Goal: Task Accomplishment & Management: Use online tool/utility

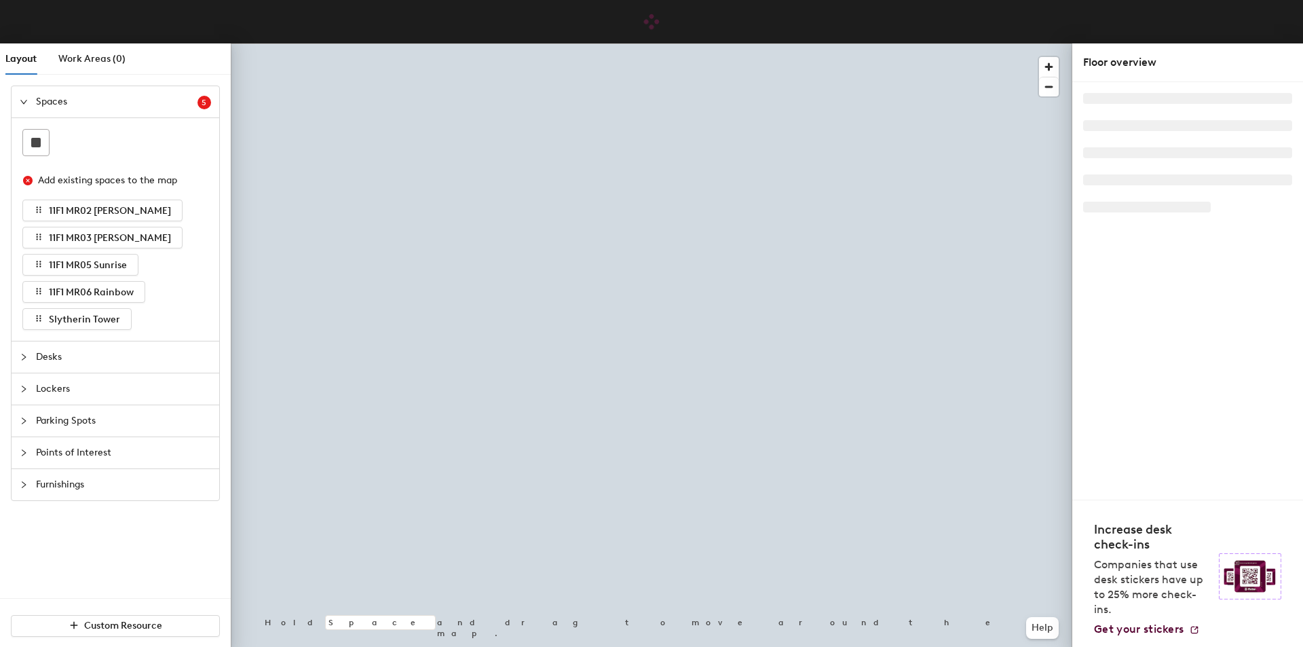
click at [79, 487] on span "Furnishings" at bounding box center [123, 484] width 175 height 31
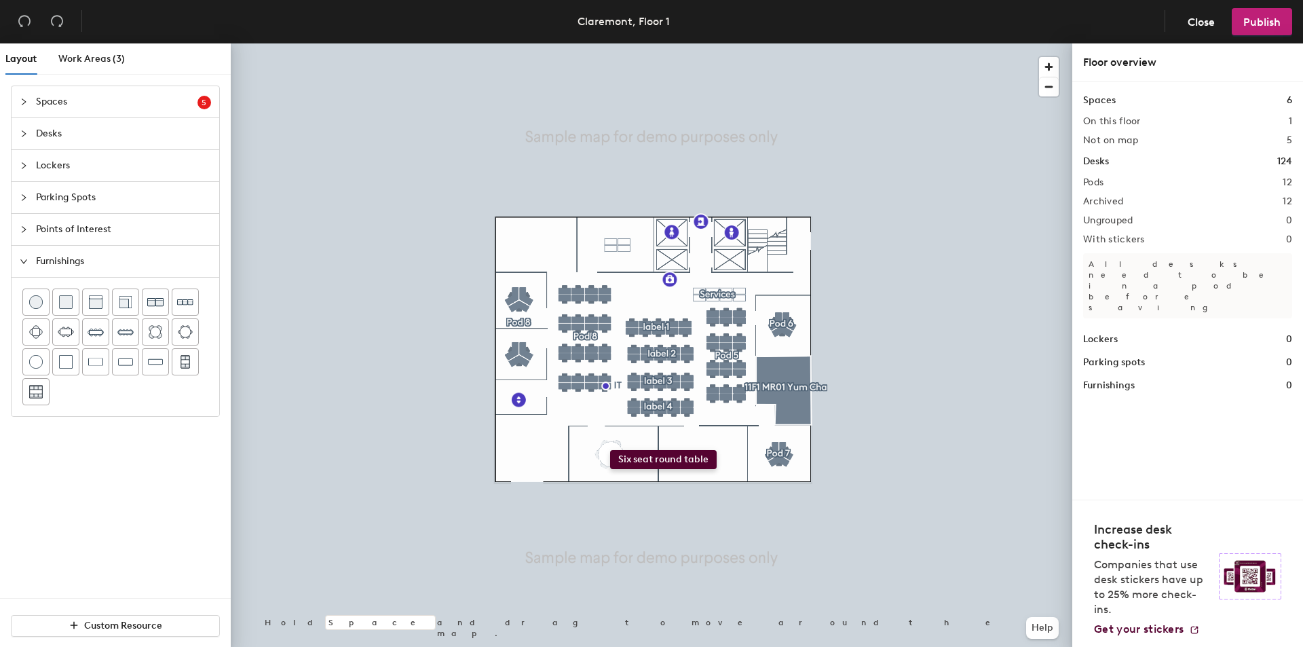
click at [610, 450] on div "Layout Work Areas (3) Spaces 5 Add existing spaces to the map 11F1 MR02 Karaoke…" at bounding box center [651, 347] width 1303 height 609
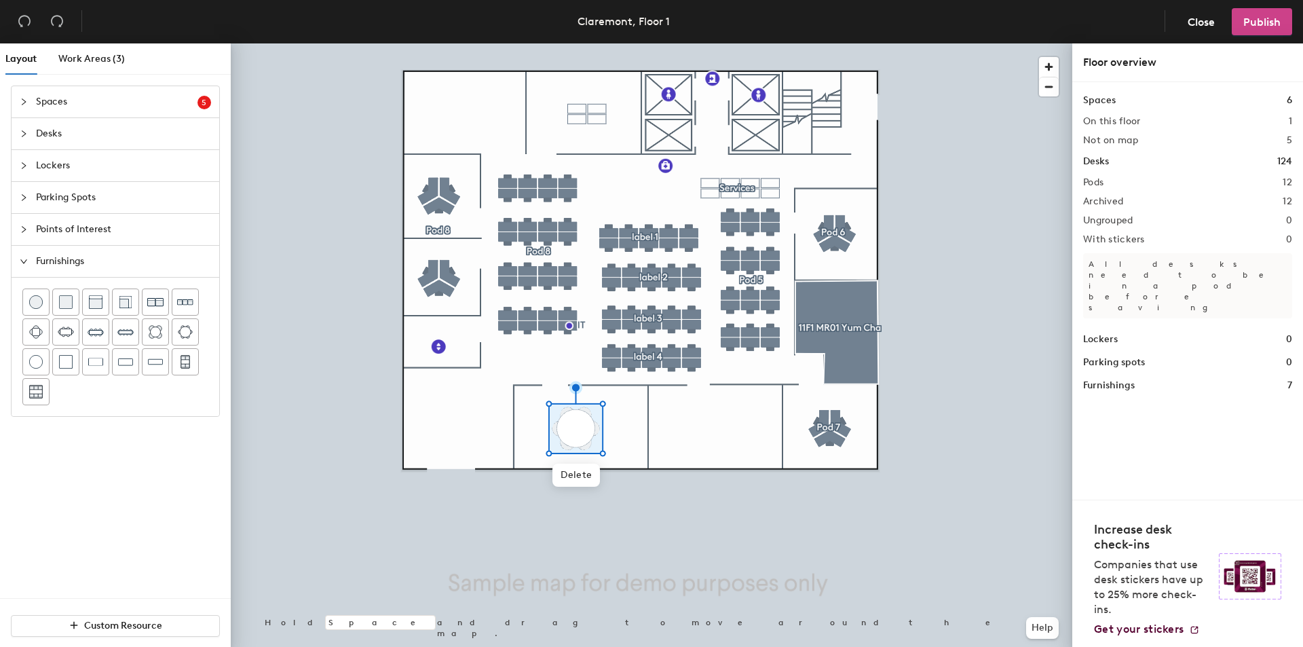
click at [1265, 26] on span "Publish" at bounding box center [1262, 22] width 37 height 13
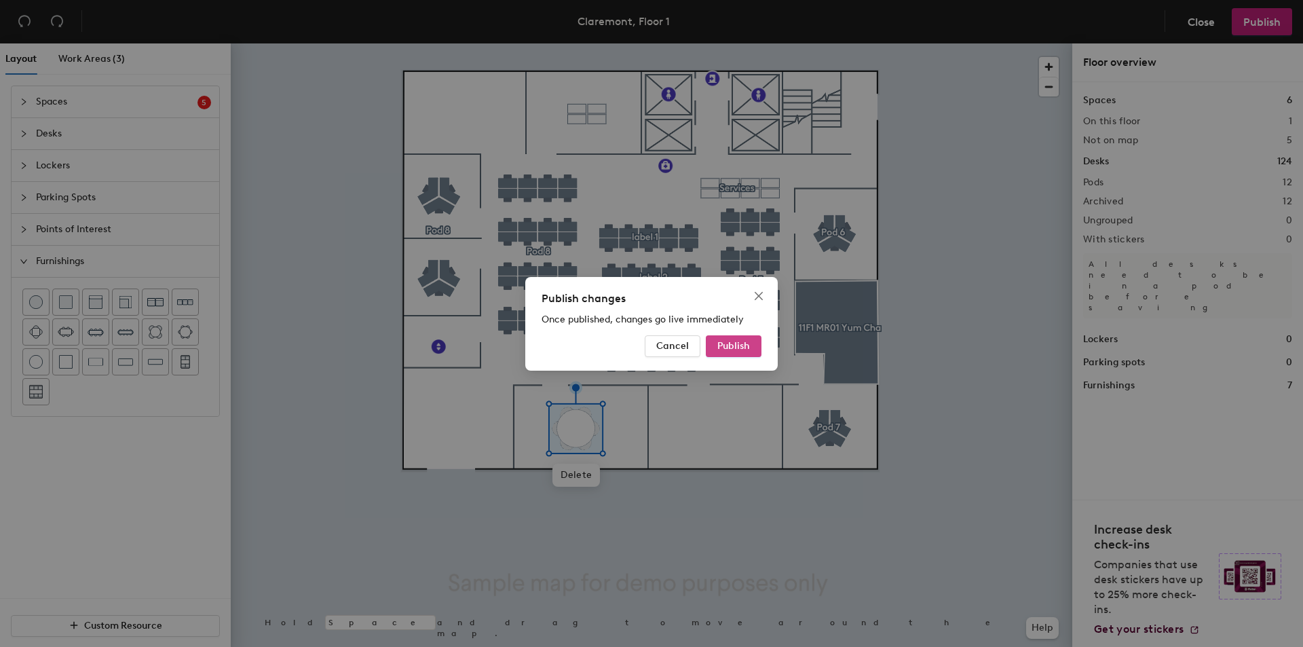
click at [747, 346] on span "Publish" at bounding box center [734, 346] width 33 height 12
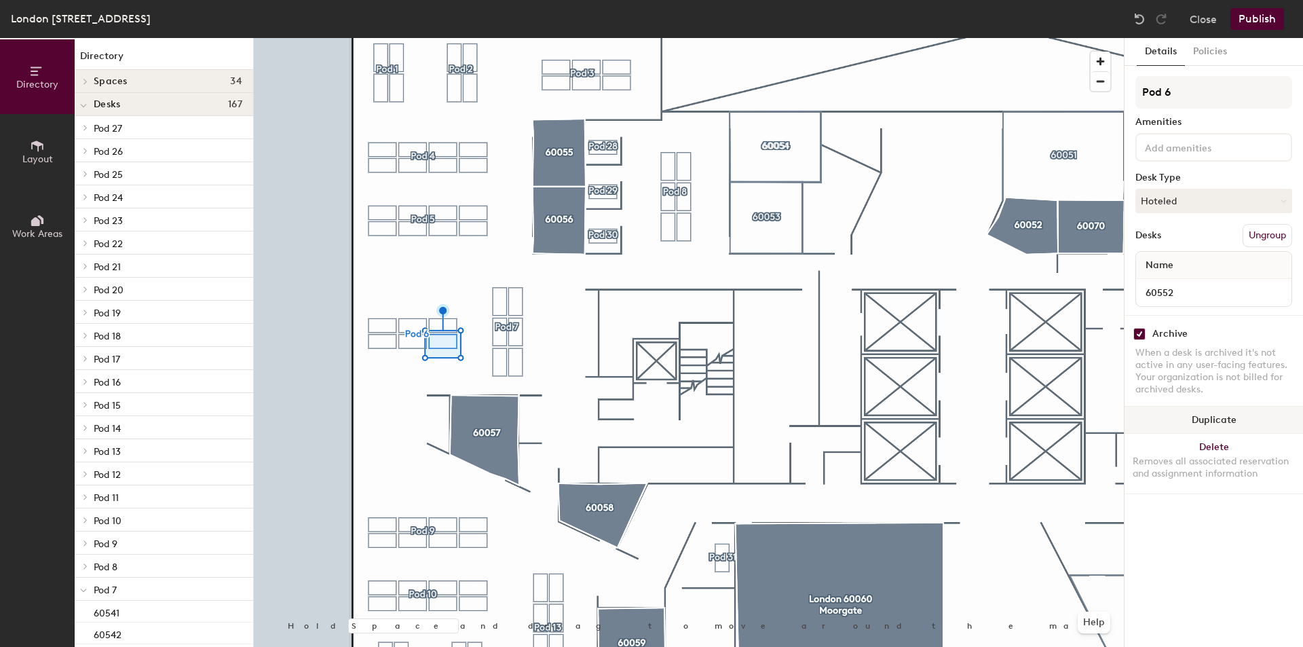
click at [1175, 416] on button "Duplicate" at bounding box center [1214, 420] width 179 height 27
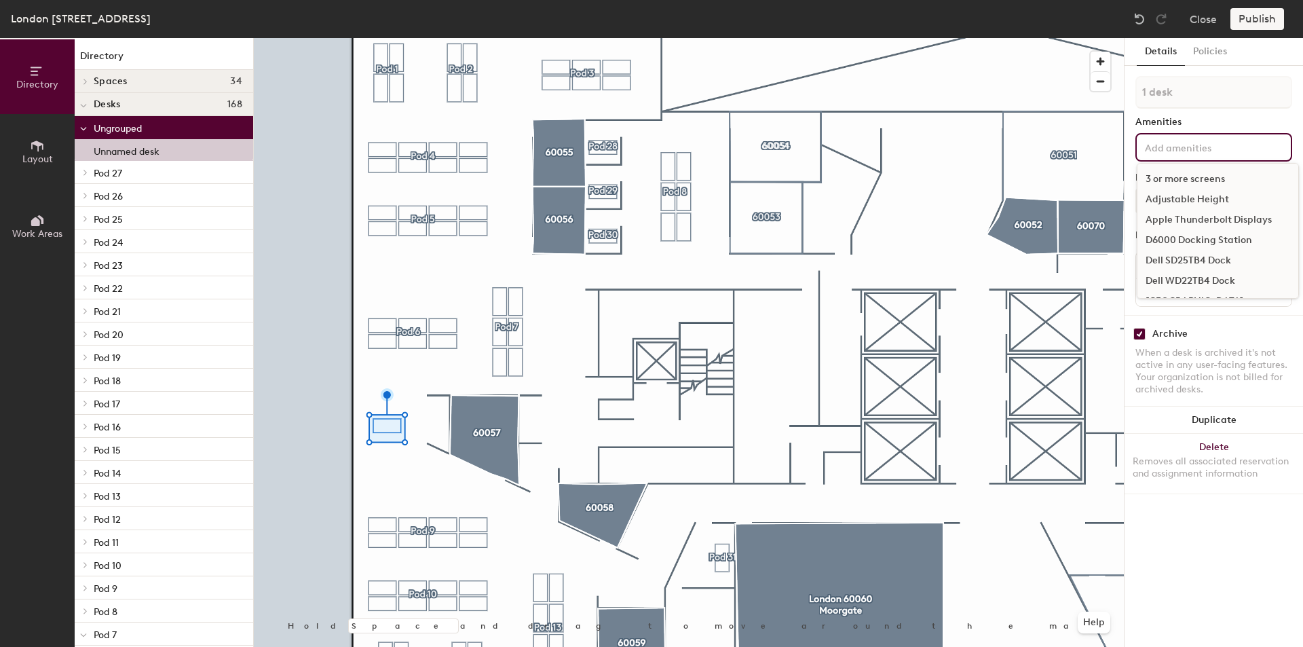
click at [1185, 151] on input at bounding box center [1204, 146] width 122 height 16
click at [1230, 526] on div "Details Policies 1 desk Amenities 3 or more screens Adjustable Height Apple Thu…" at bounding box center [1214, 342] width 179 height 609
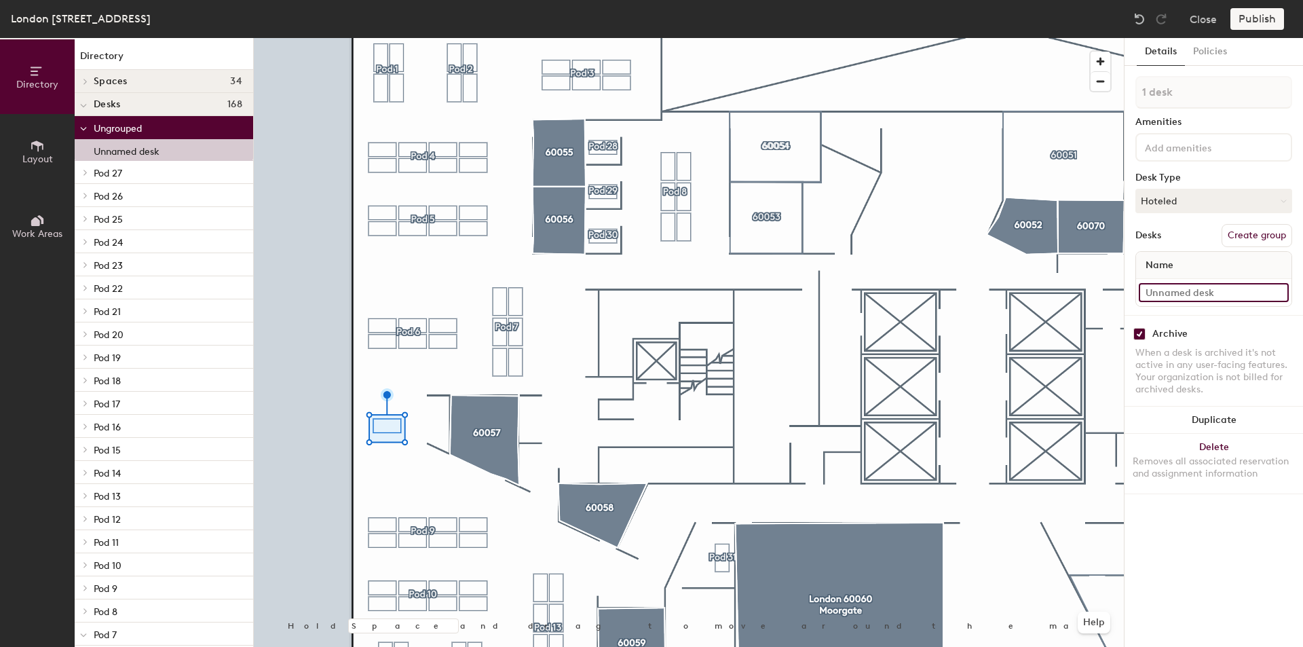
click at [1178, 289] on input at bounding box center [1214, 292] width 150 height 19
type input "60553"
click at [1180, 227] on div "Desks Create group" at bounding box center [1214, 235] width 157 height 23
click at [1240, 235] on button "Create group" at bounding box center [1257, 235] width 71 height 23
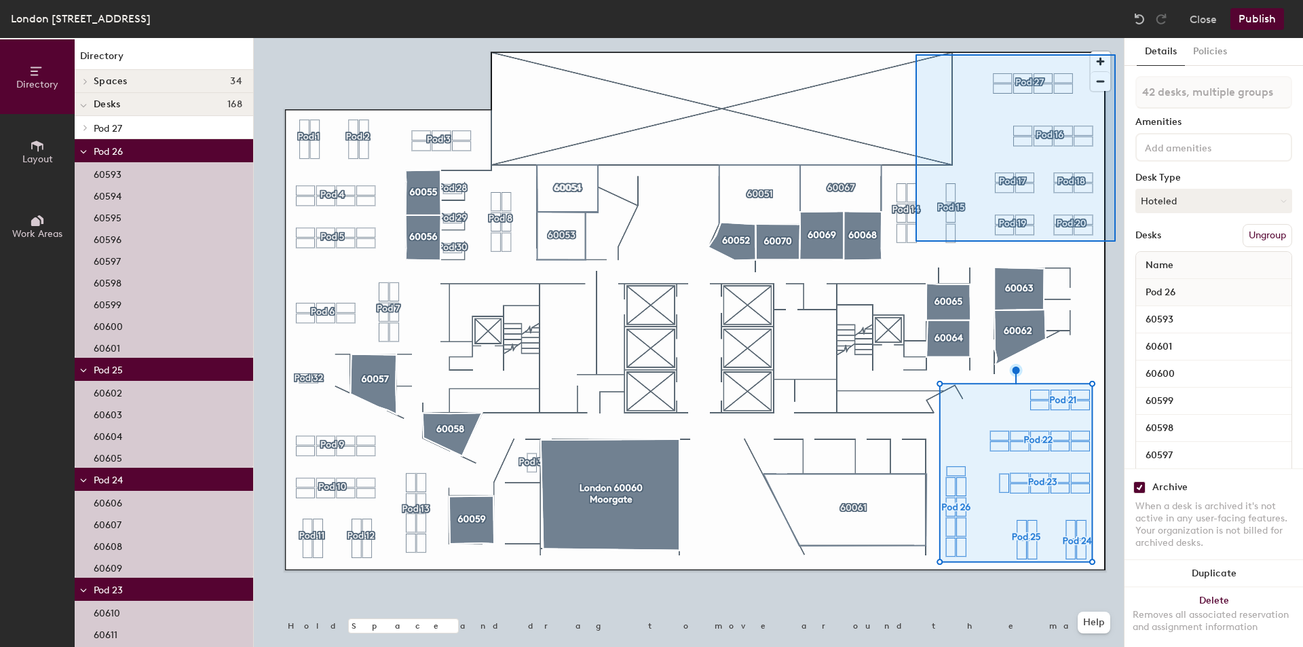
type input "41 desks, multiple groups"
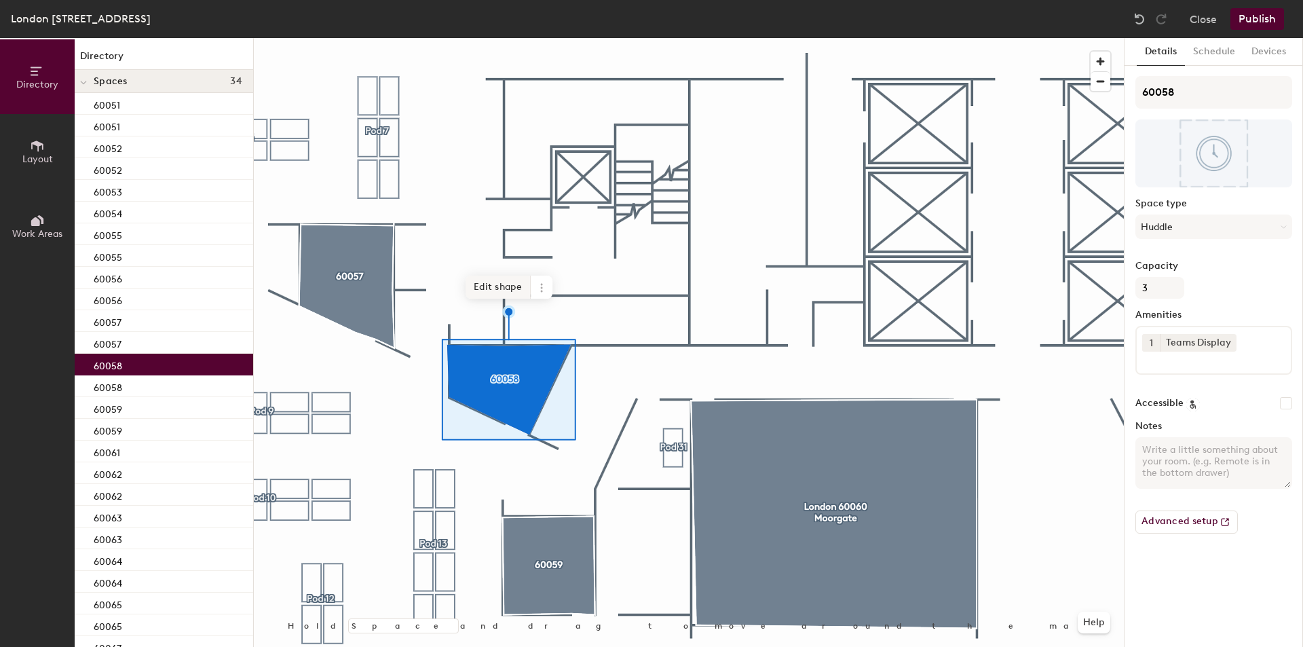
click at [492, 285] on span "Edit shape" at bounding box center [498, 287] width 65 height 23
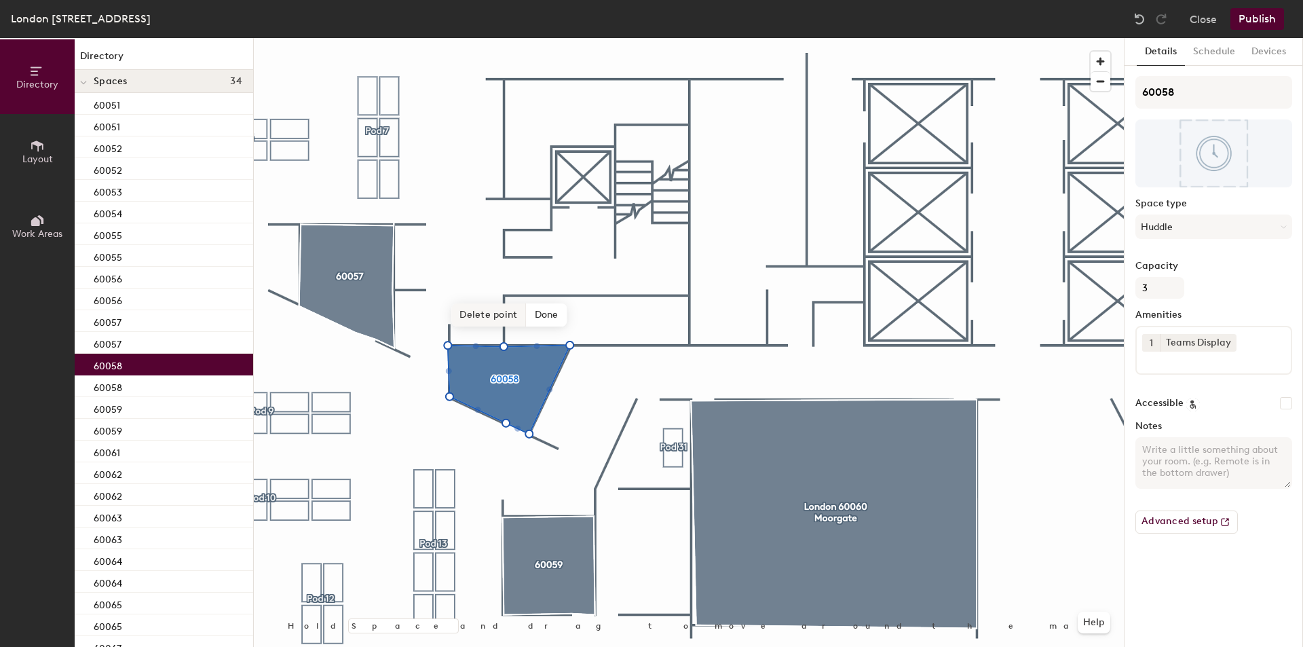
click at [497, 318] on span "Delete point" at bounding box center [488, 314] width 75 height 23
click at [498, 318] on span "Delete point" at bounding box center [488, 314] width 75 height 23
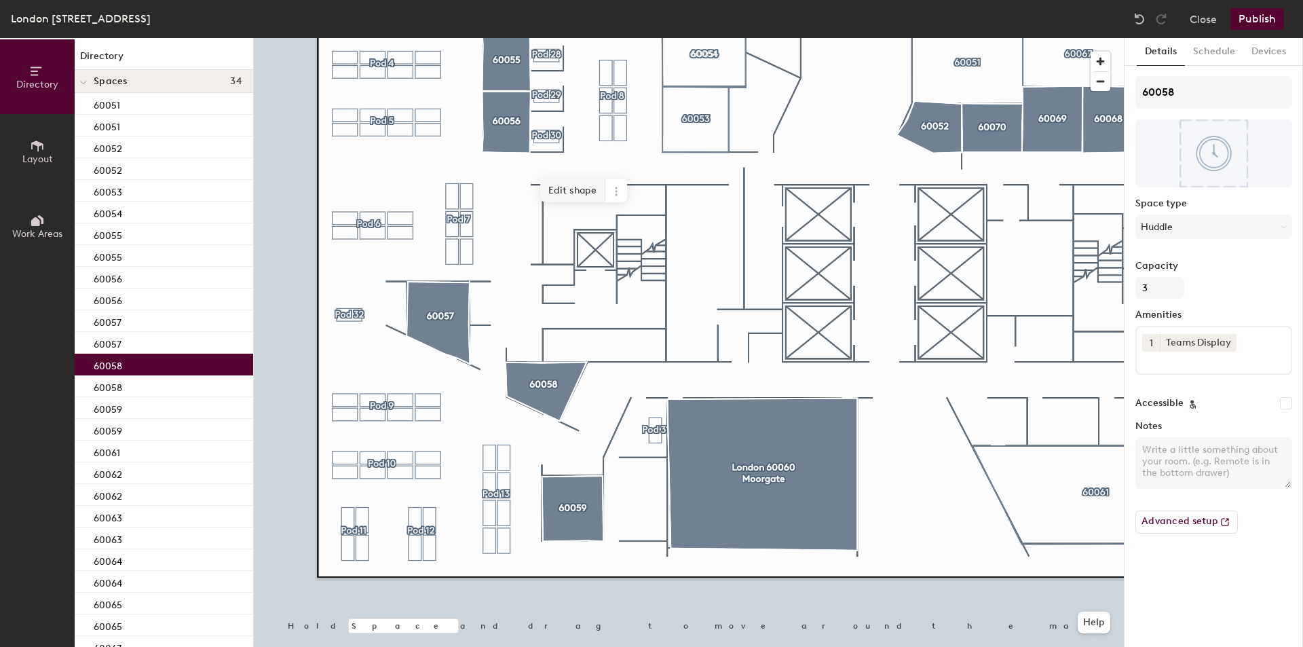
click at [570, 190] on span "Edit shape" at bounding box center [572, 190] width 65 height 23
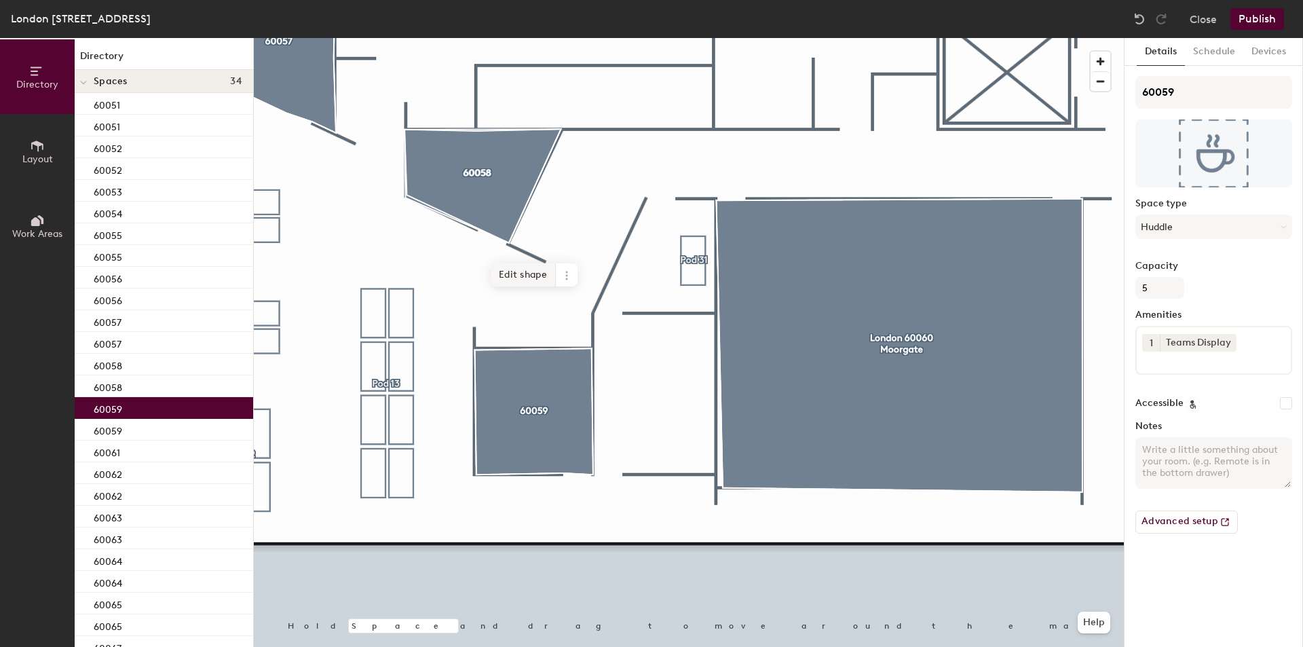
click at [523, 273] on span "Edit shape" at bounding box center [523, 274] width 65 height 23
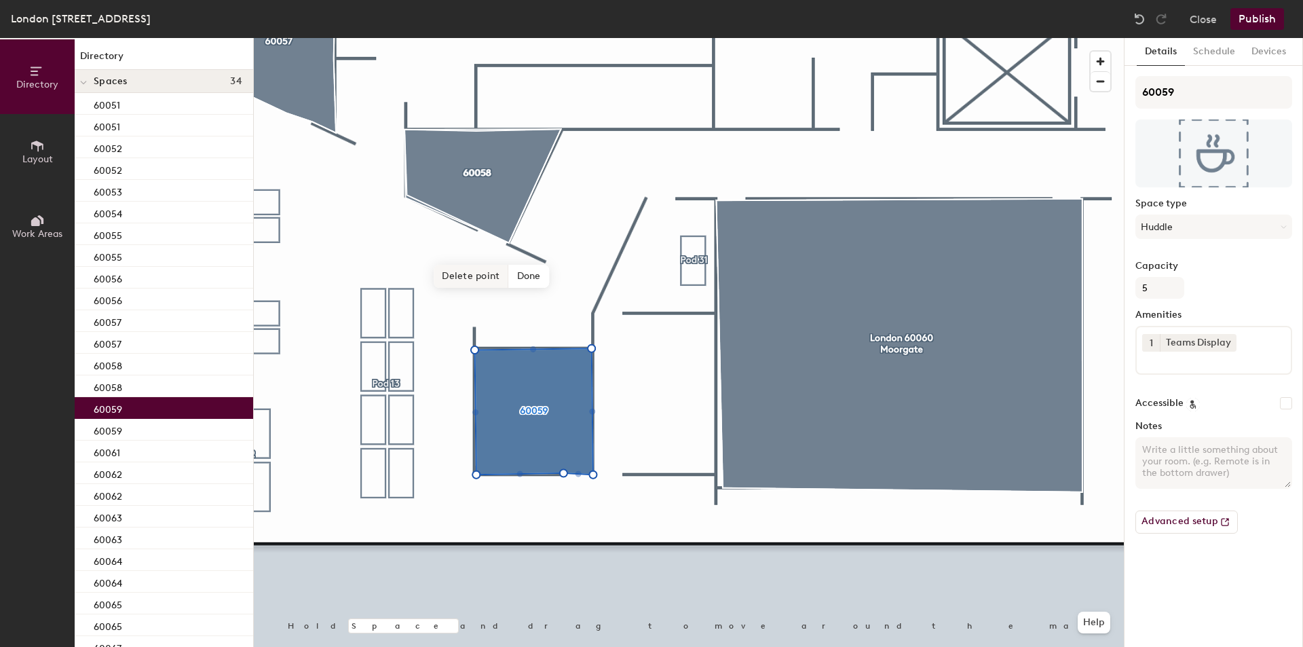
click at [472, 274] on span "Delete point" at bounding box center [471, 276] width 75 height 23
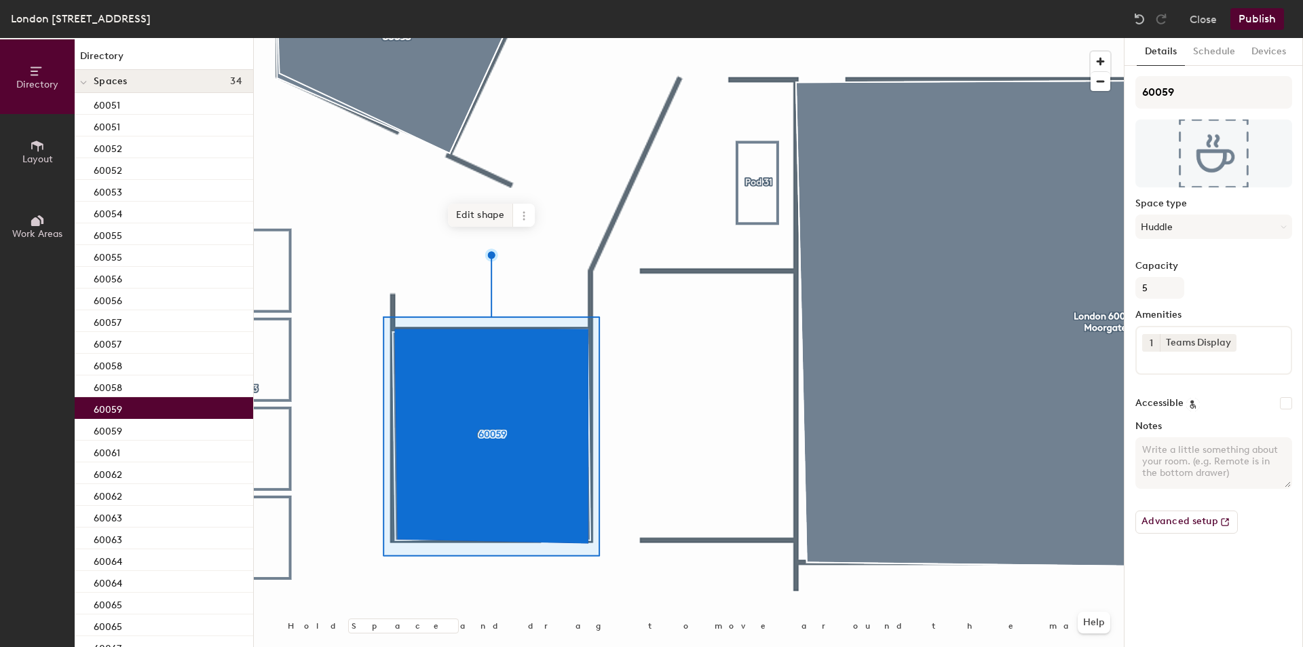
click at [479, 208] on span "Edit shape" at bounding box center [480, 215] width 65 height 23
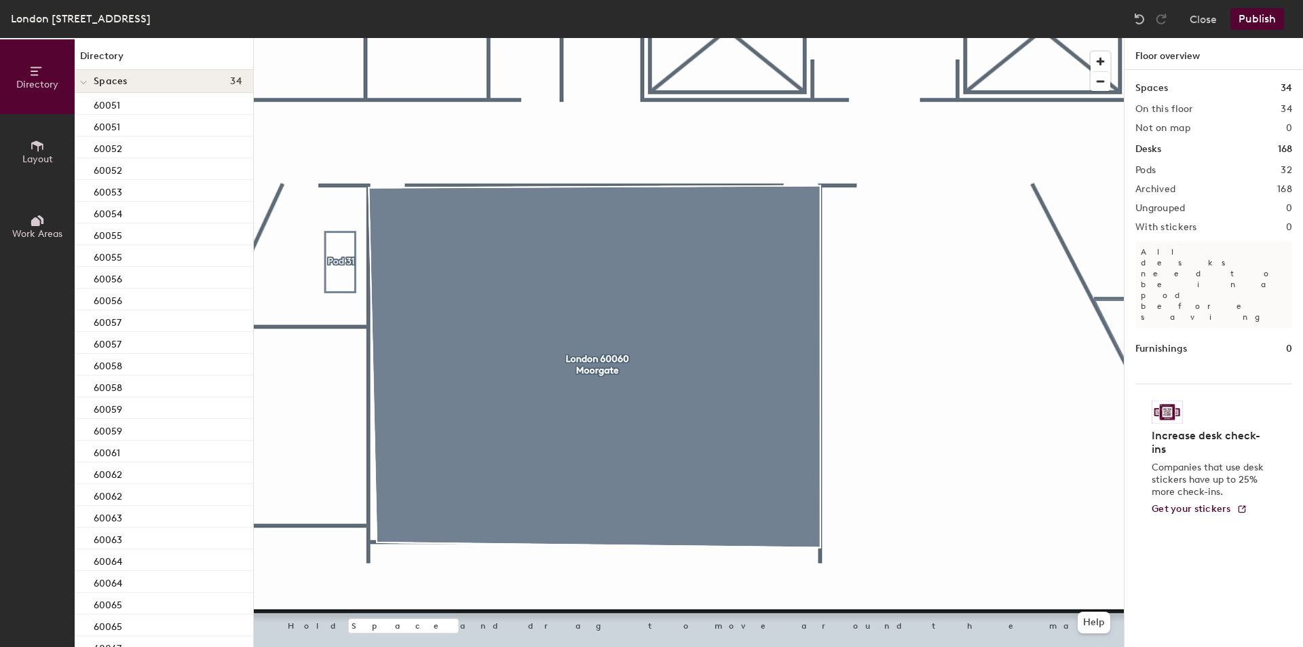
click at [587, 38] on div at bounding box center [689, 38] width 870 height 0
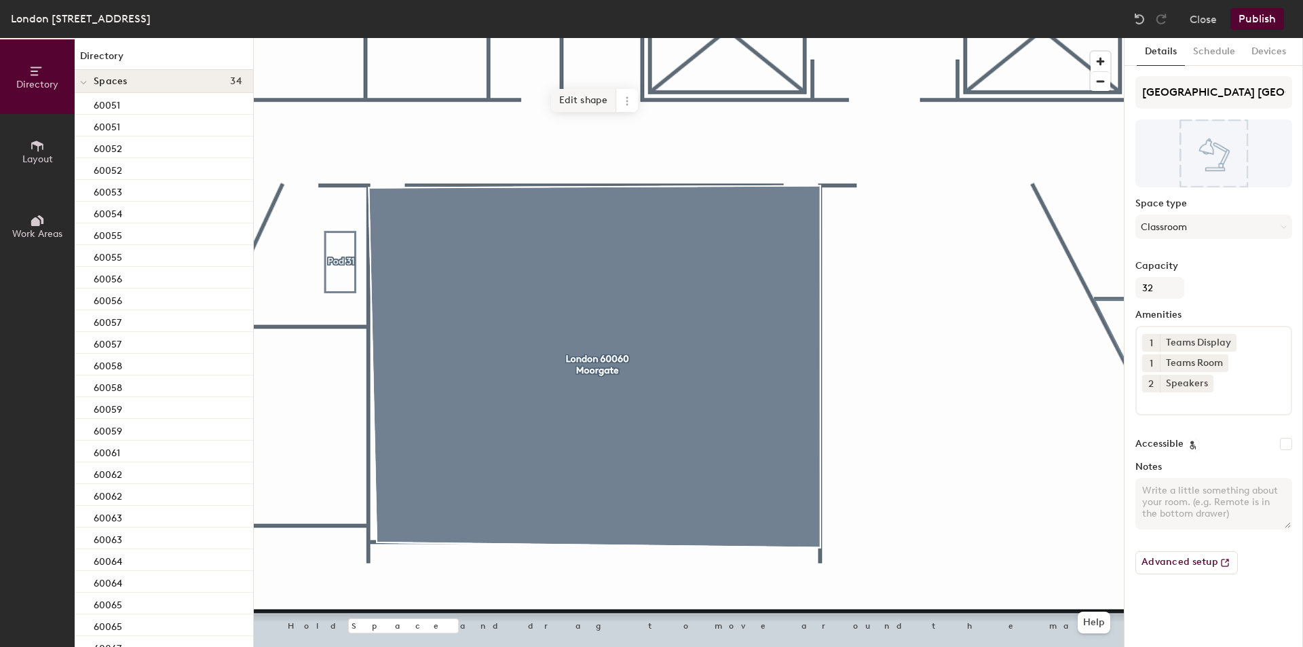
click at [579, 94] on span "Edit shape" at bounding box center [583, 100] width 65 height 23
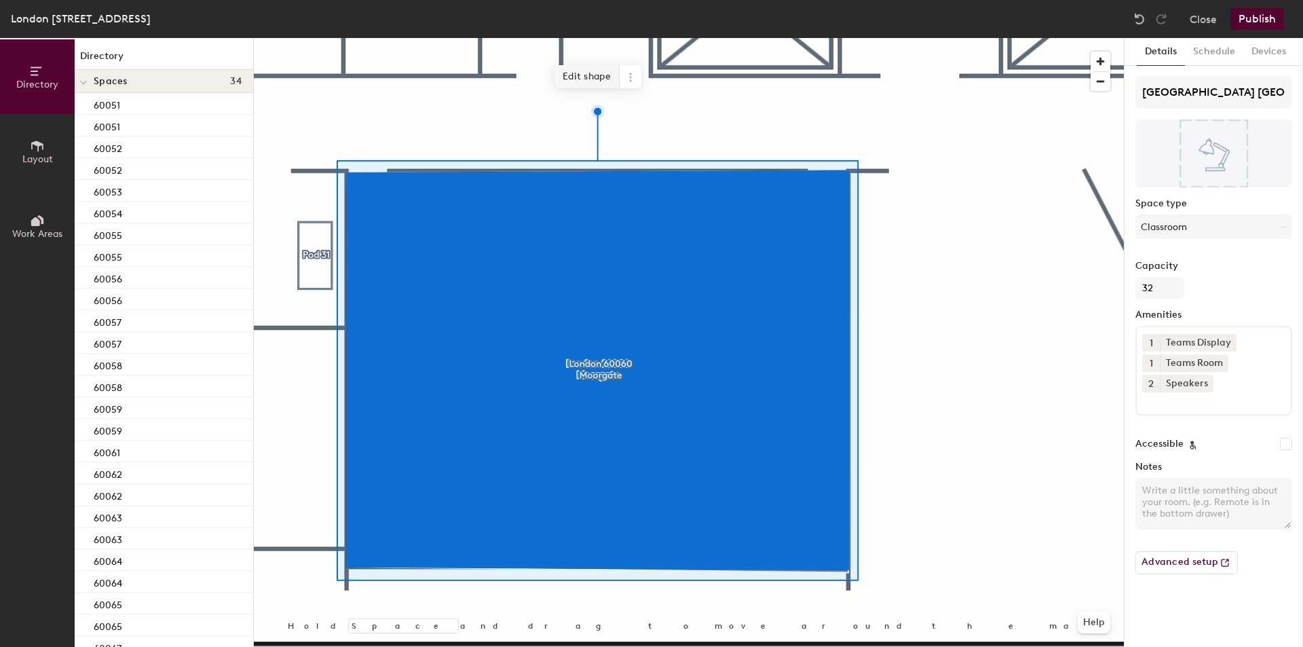
click at [583, 79] on span "Edit shape" at bounding box center [587, 76] width 65 height 23
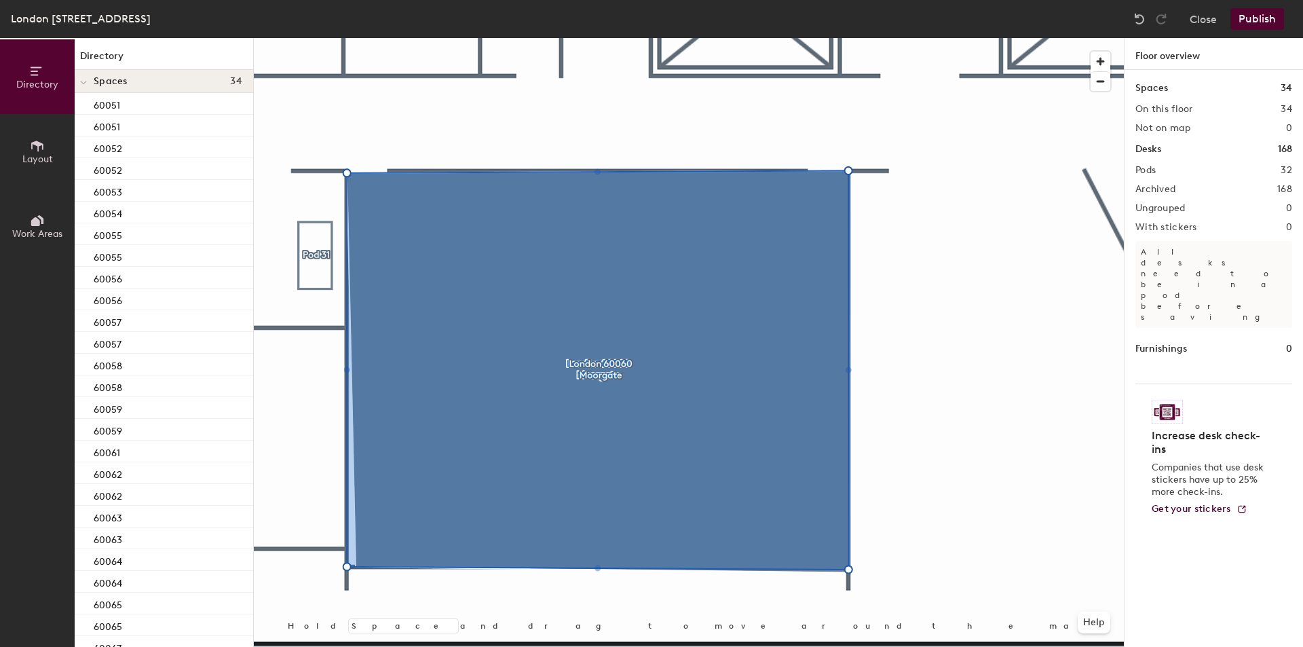
click at [959, 38] on div at bounding box center [689, 38] width 870 height 0
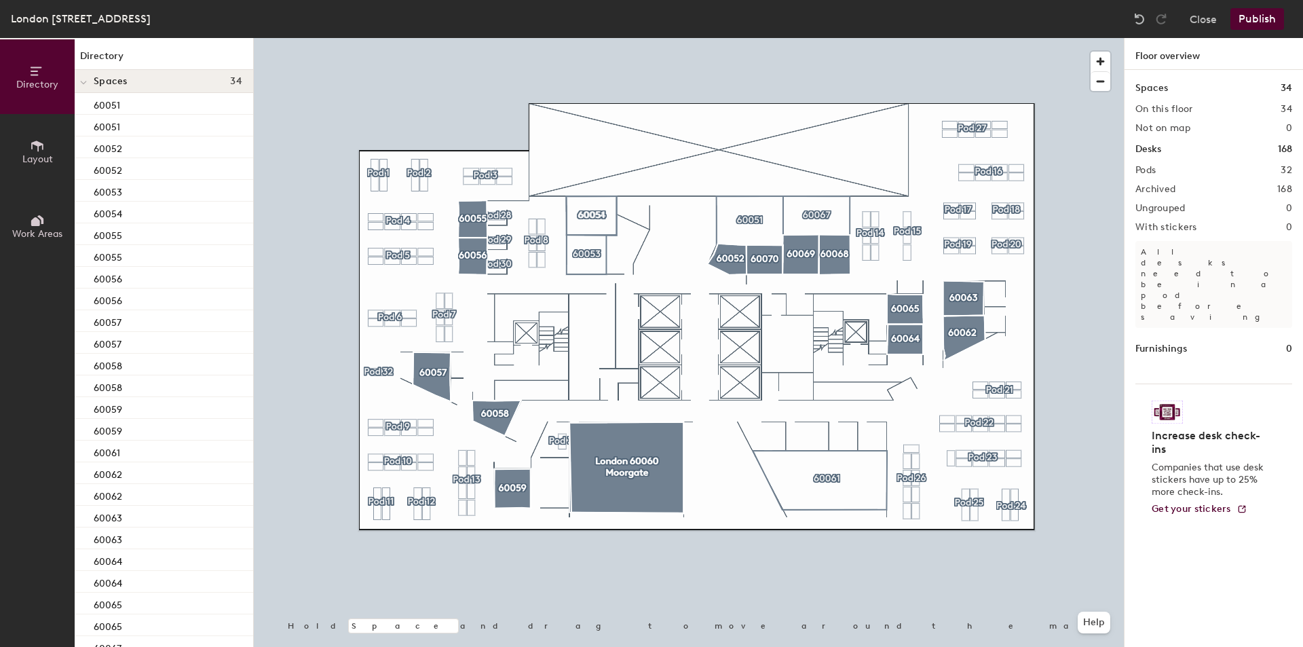
click at [1252, 22] on button "Publish" at bounding box center [1258, 19] width 54 height 22
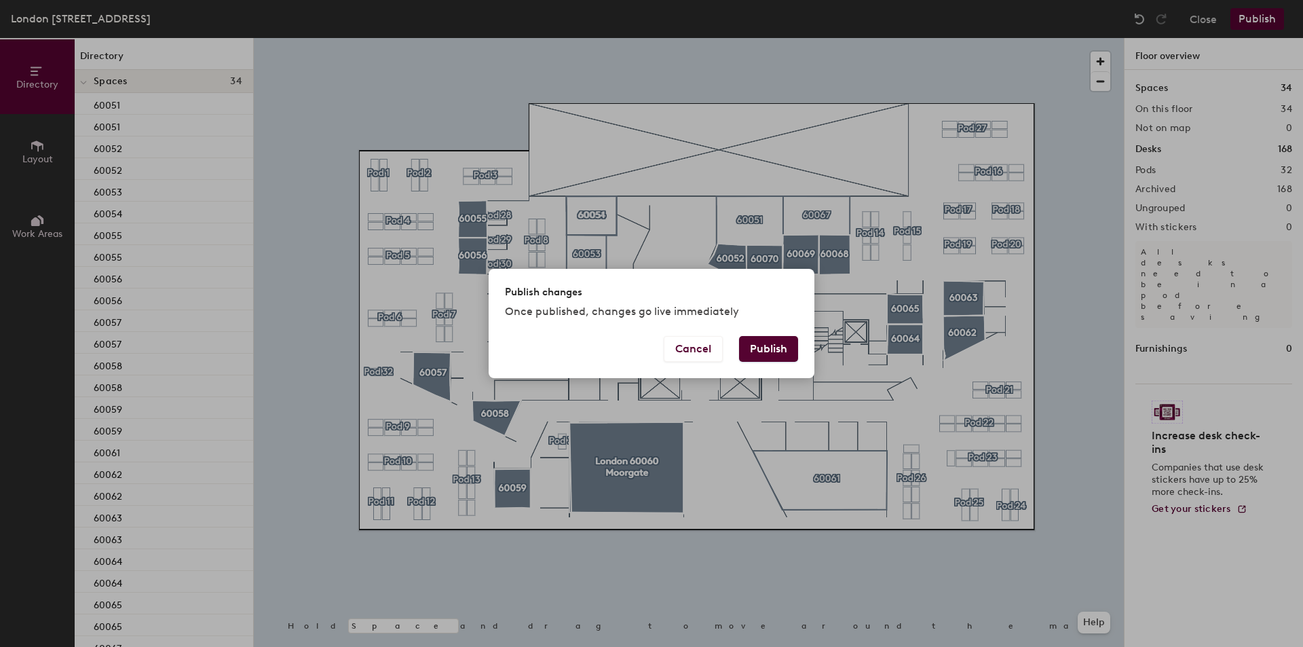
click at [772, 357] on button "Publish" at bounding box center [768, 349] width 59 height 26
